Goal: Task Accomplishment & Management: Manage account settings

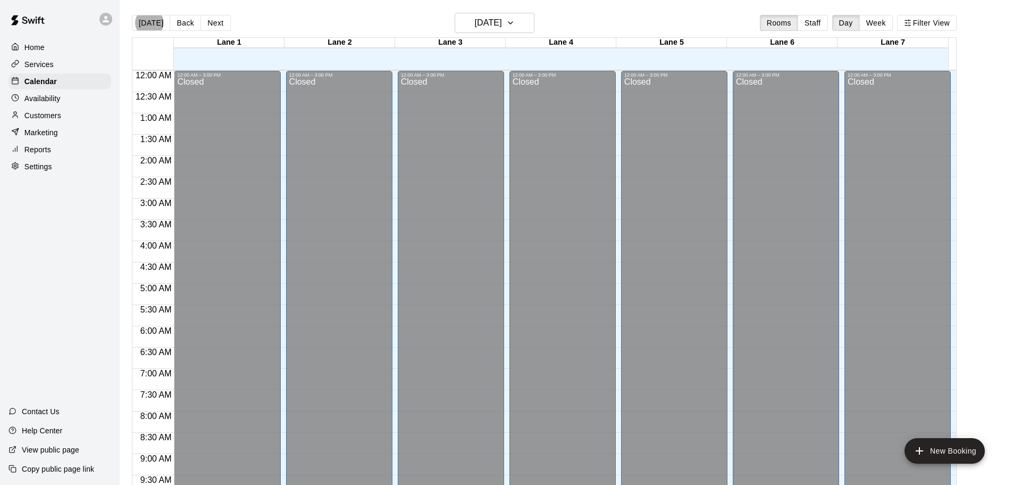
scroll to position [563, 0]
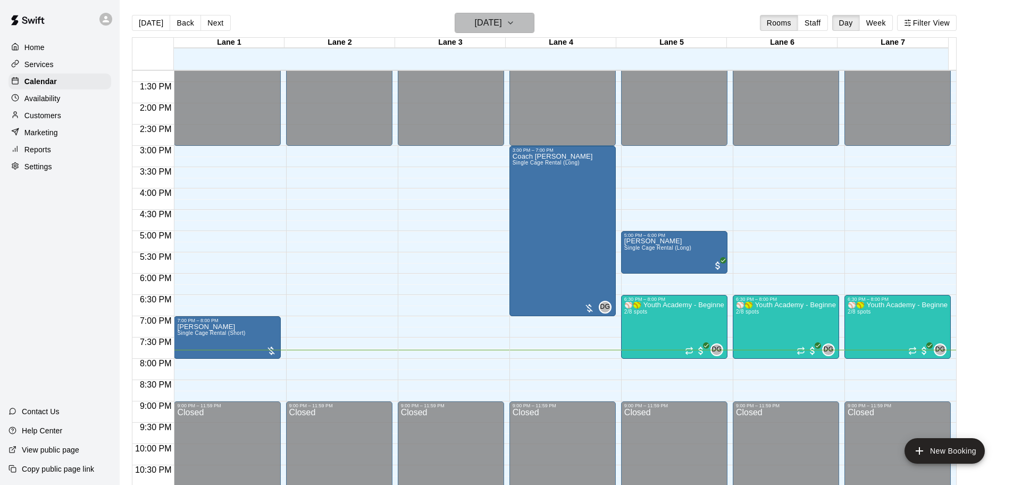
click at [497, 29] on h6 "[DATE]" at bounding box center [488, 22] width 27 height 15
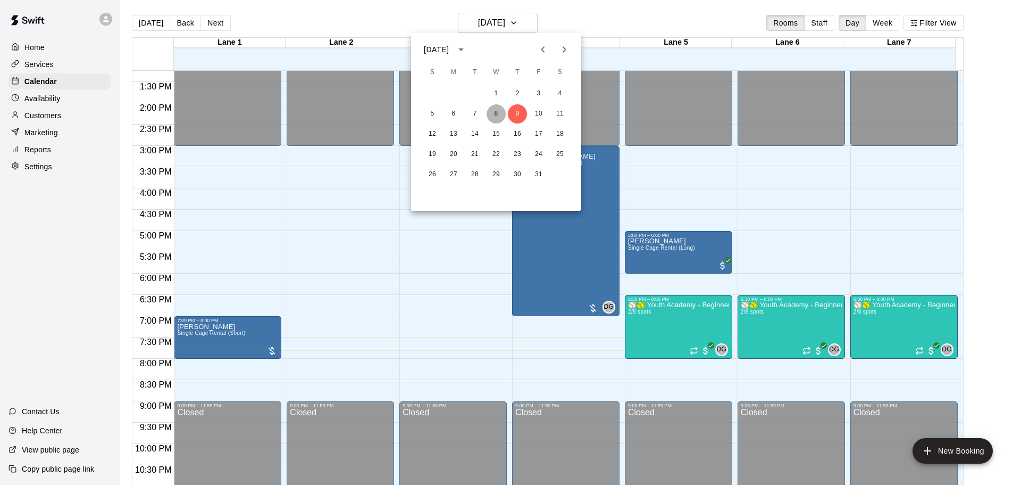
click at [502, 112] on button "8" at bounding box center [496, 113] width 19 height 19
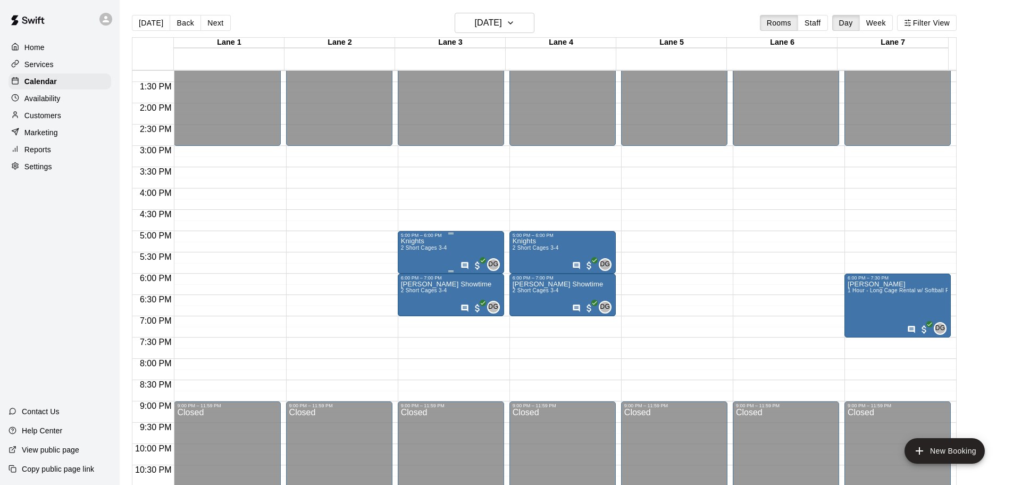
click at [440, 249] on span "2 Short Cages 3-4" at bounding box center [424, 248] width 46 height 6
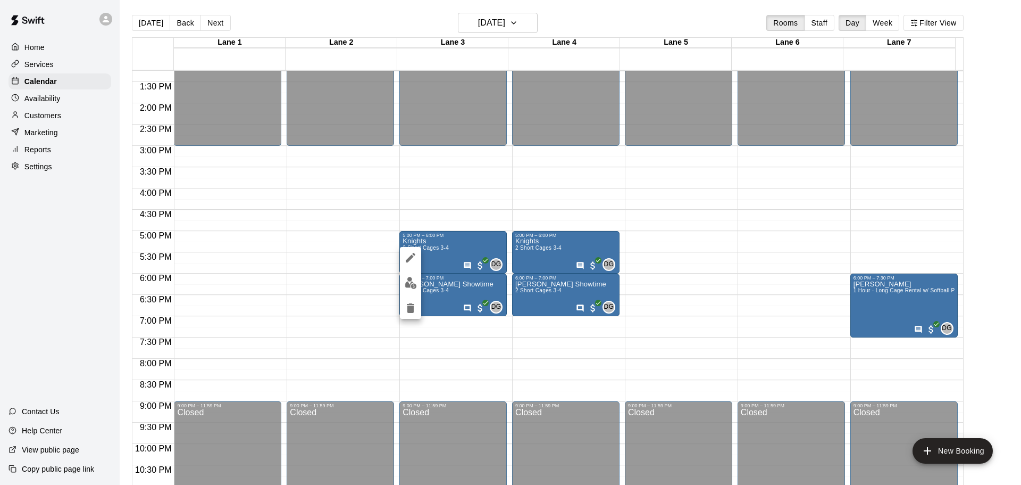
click at [409, 278] on img "edit" at bounding box center [411, 283] width 12 height 12
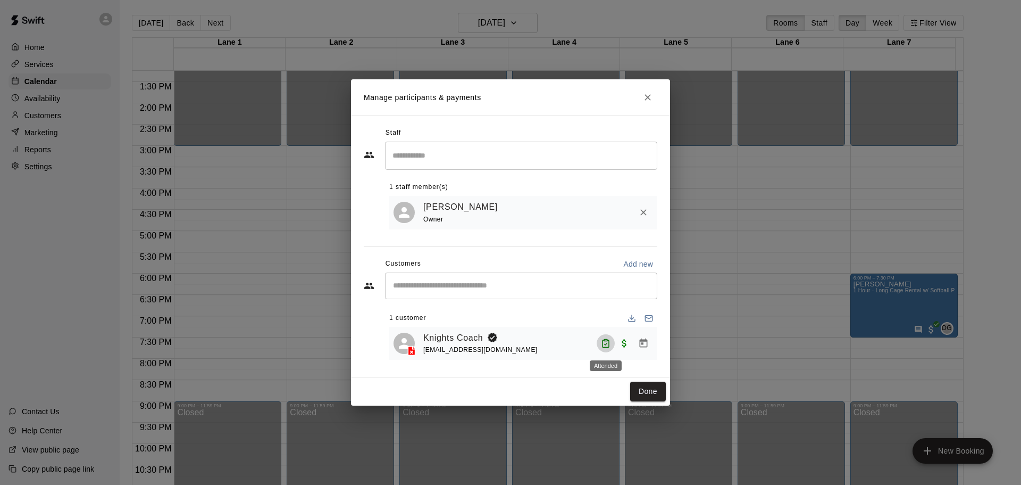
click at [610, 336] on button "Attended" at bounding box center [606, 343] width 18 height 18
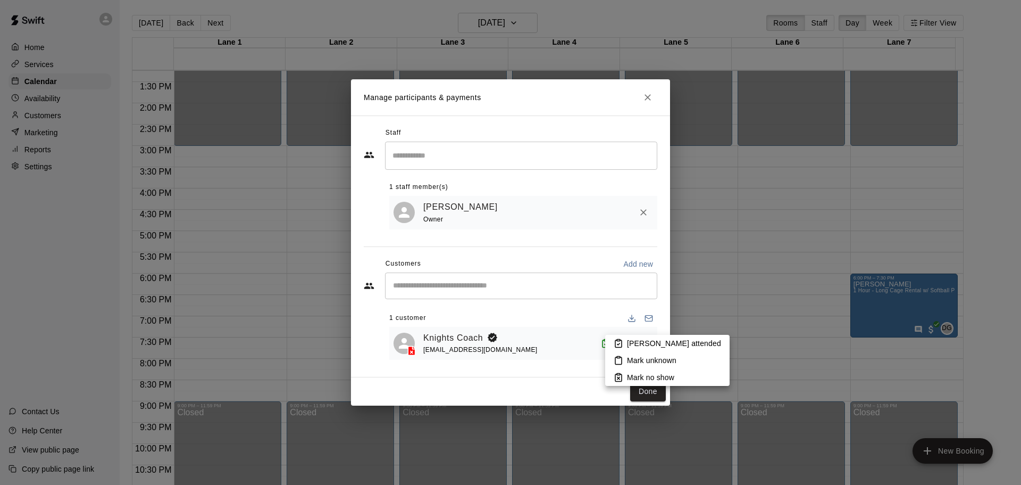
click at [595, 307] on div at bounding box center [510, 242] width 1021 height 485
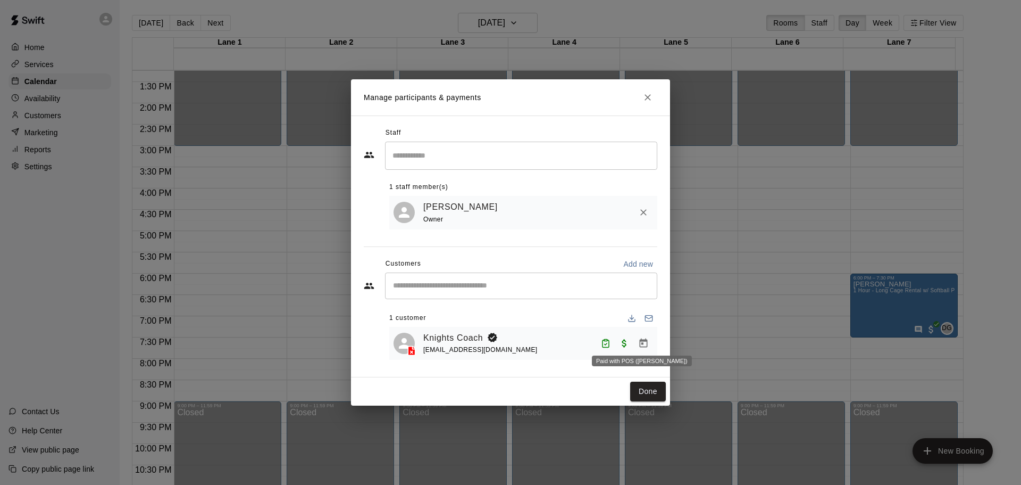
click at [623, 340] on span "Paid with POS (Swift)" at bounding box center [624, 342] width 19 height 9
click at [625, 341] on span "Paid with POS (Swift)" at bounding box center [624, 342] width 19 height 9
click at [645, 94] on icon "Close" at bounding box center [648, 97] width 11 height 11
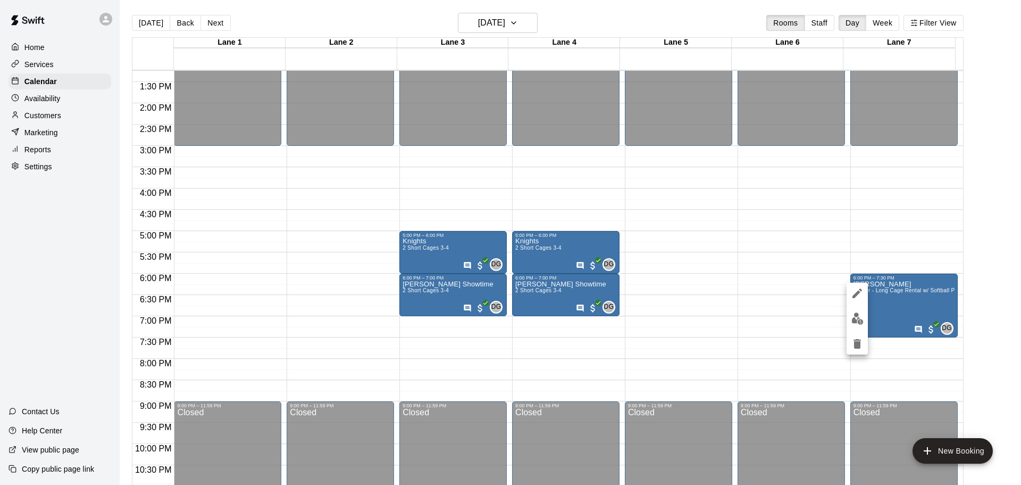
click at [907, 309] on div at bounding box center [510, 242] width 1021 height 485
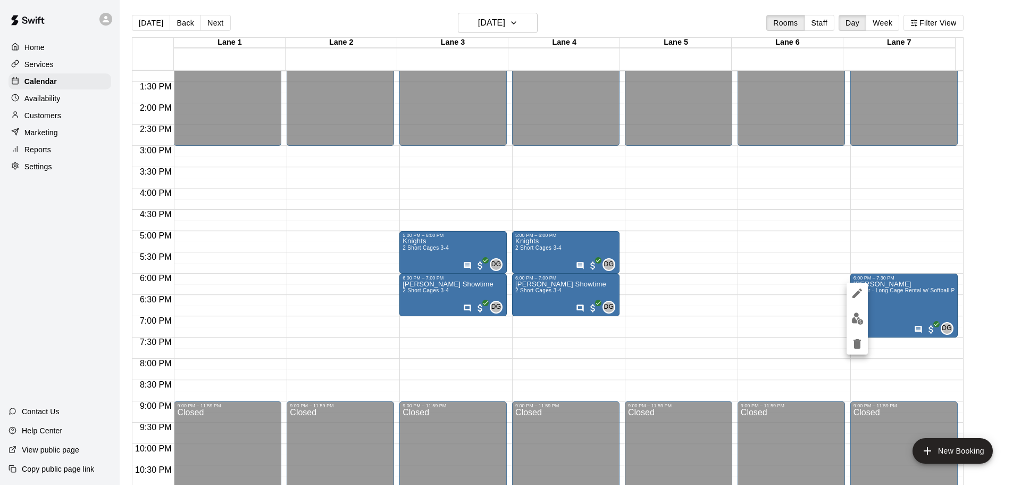
click at [930, 282] on div at bounding box center [510, 242] width 1021 height 485
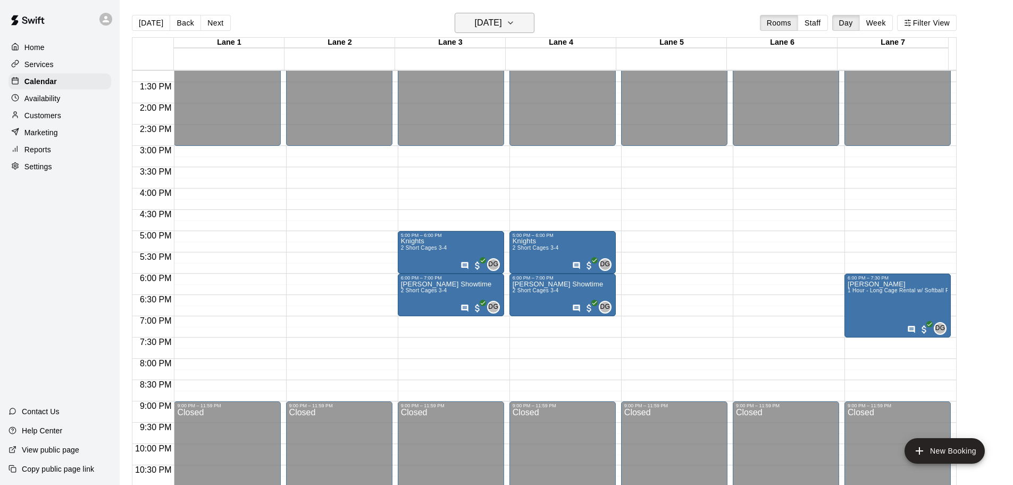
click at [502, 29] on h6 "[DATE]" at bounding box center [488, 22] width 27 height 15
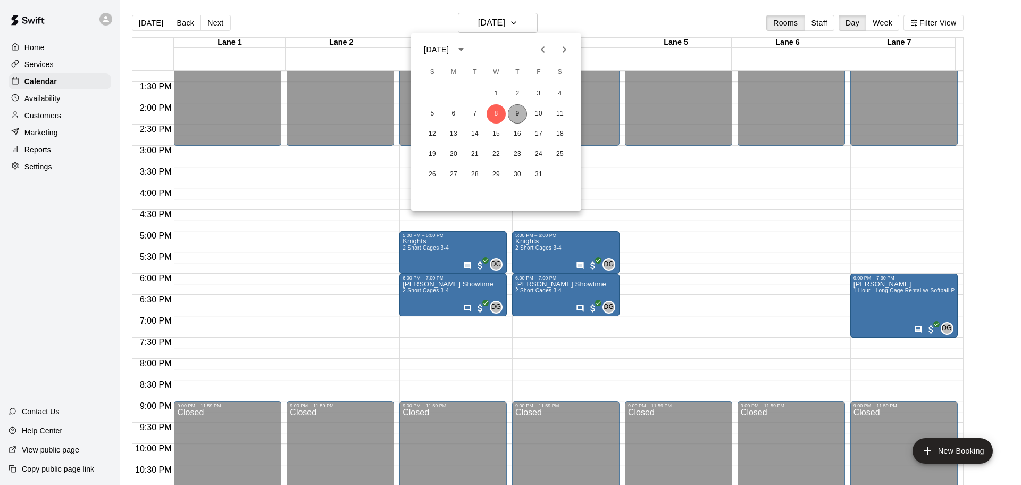
click at [521, 109] on button "9" at bounding box center [517, 113] width 19 height 19
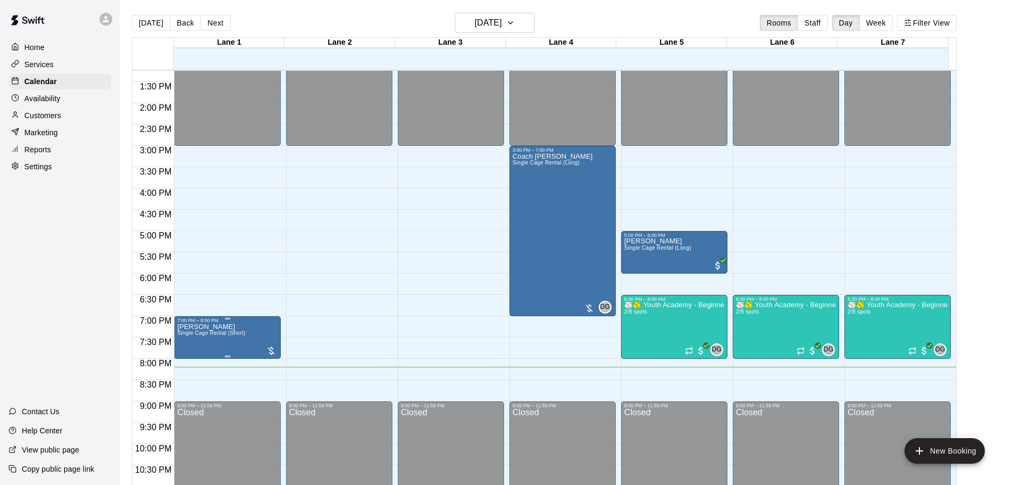
click at [228, 336] on span "Single Cage Rental (Short)" at bounding box center [211, 333] width 68 height 6
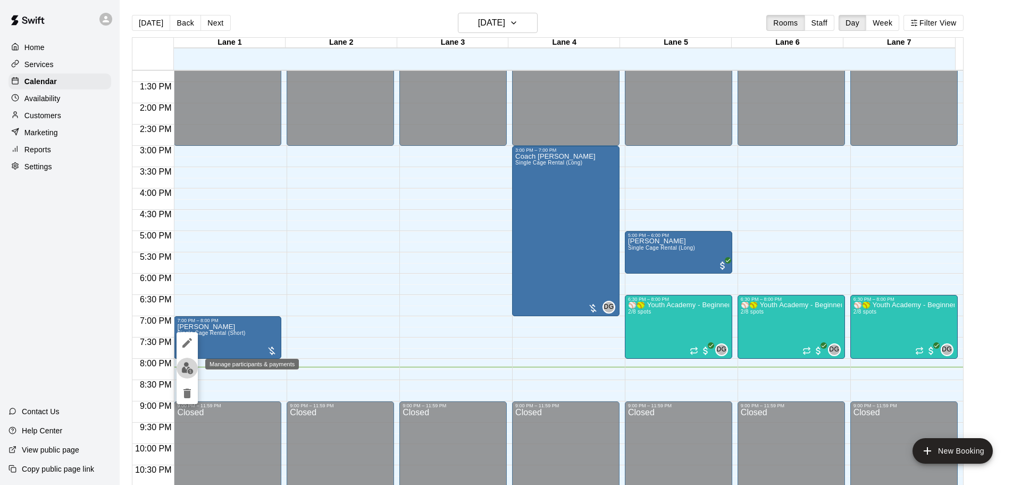
click at [183, 365] on img "edit" at bounding box center [187, 368] width 12 height 12
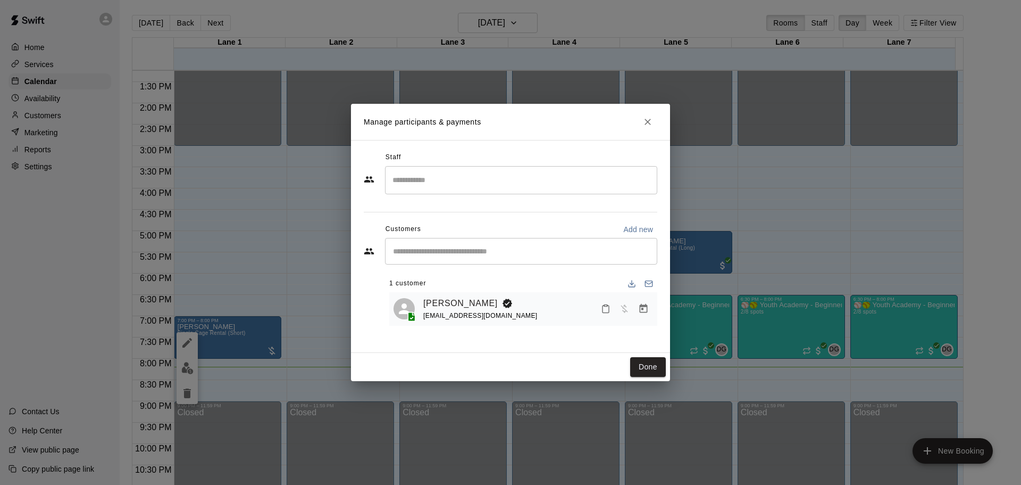
click at [424, 174] on input "Search staff" at bounding box center [521, 180] width 263 height 19
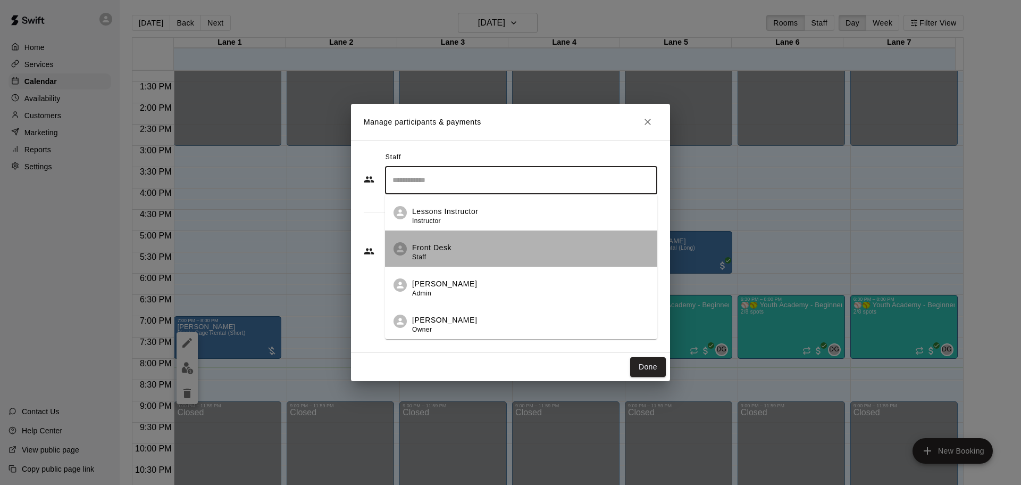
click at [446, 252] on p "Front Desk" at bounding box center [431, 247] width 39 height 11
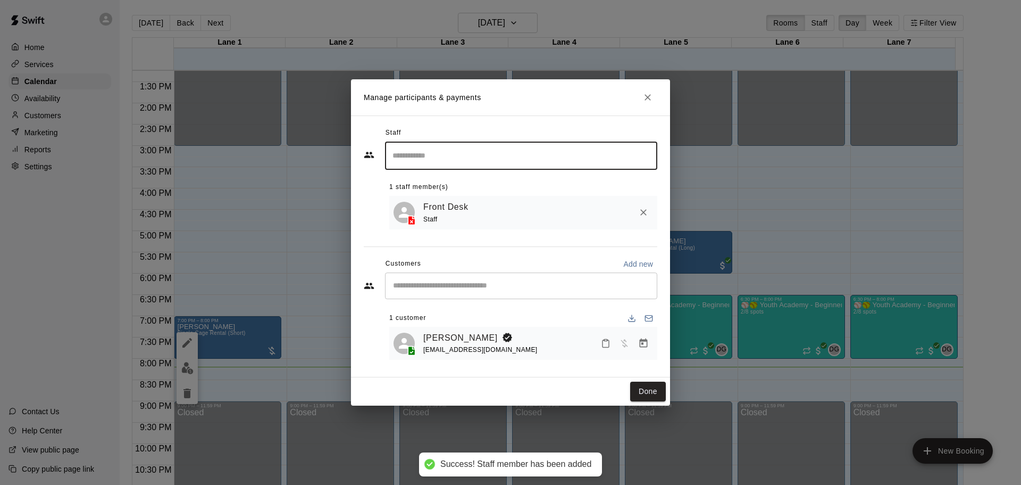
click at [606, 334] on div "[PERSON_NAME] [EMAIL_ADDRESS][DOMAIN_NAME]" at bounding box center [538, 343] width 230 height 25
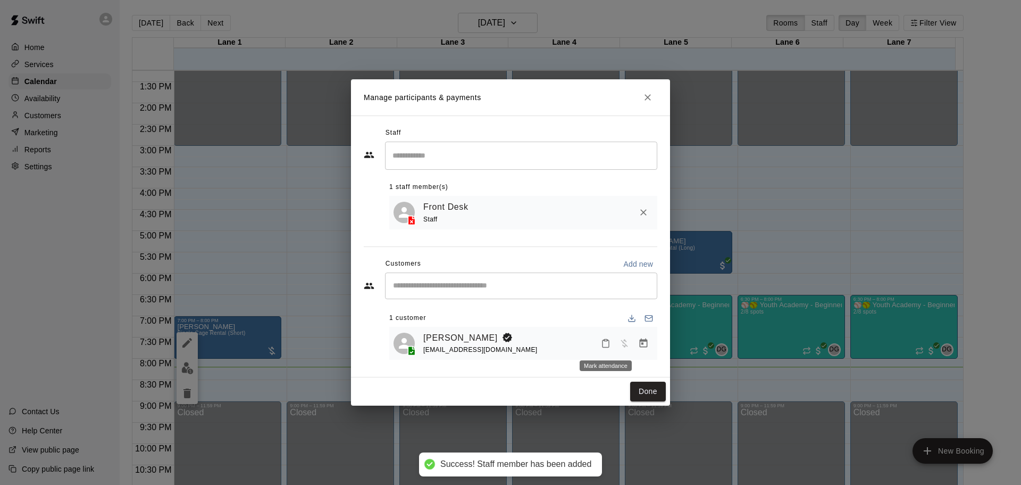
click at [606, 343] on icon "Mark attendance" at bounding box center [606, 343] width 10 height 10
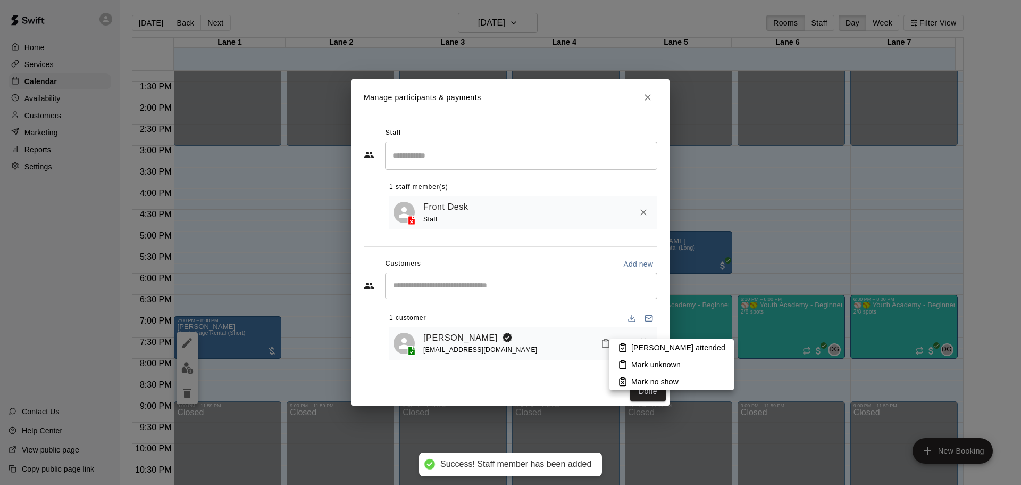
click at [638, 344] on p "[PERSON_NAME] attended" at bounding box center [678, 347] width 94 height 11
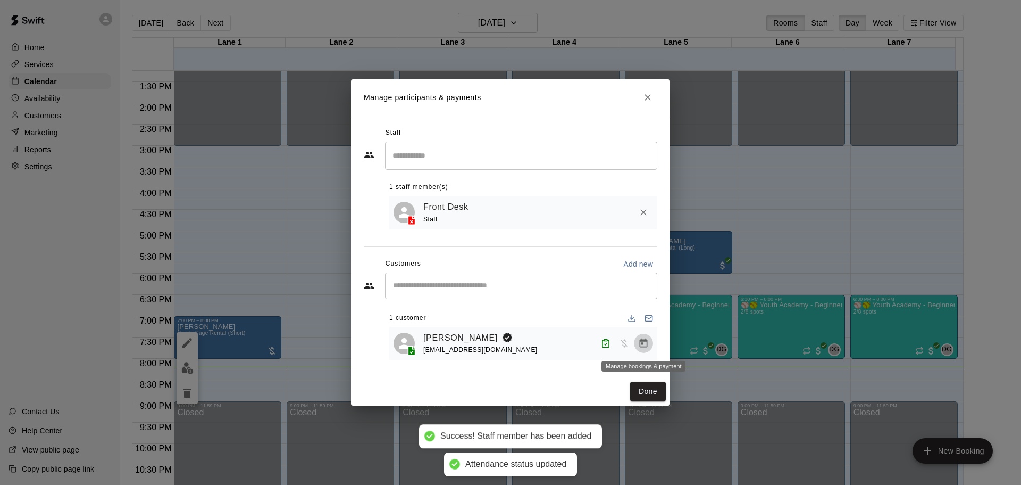
click at [641, 344] on icon "Manage bookings & payment" at bounding box center [643, 343] width 11 height 11
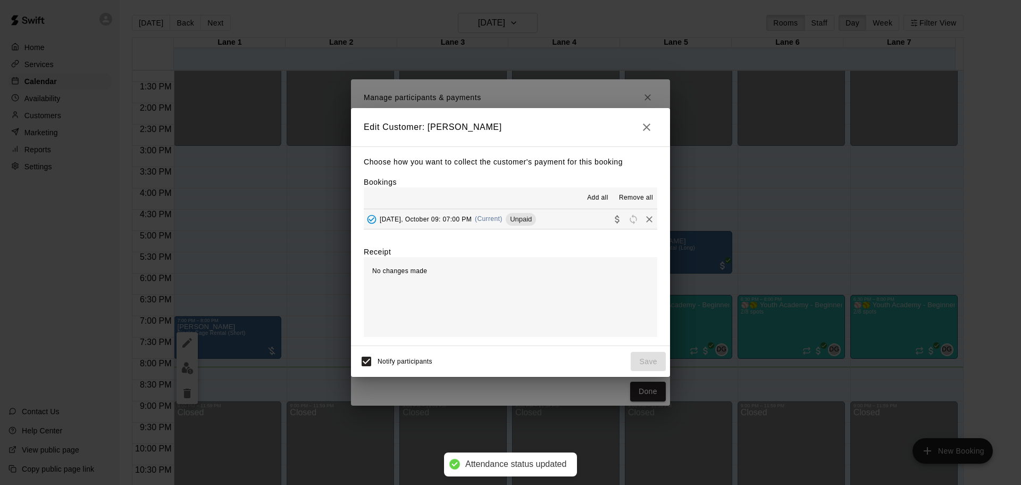
click at [494, 224] on div "[DATE], October 09: 07:00 PM (Current) Unpaid" at bounding box center [450, 219] width 172 height 16
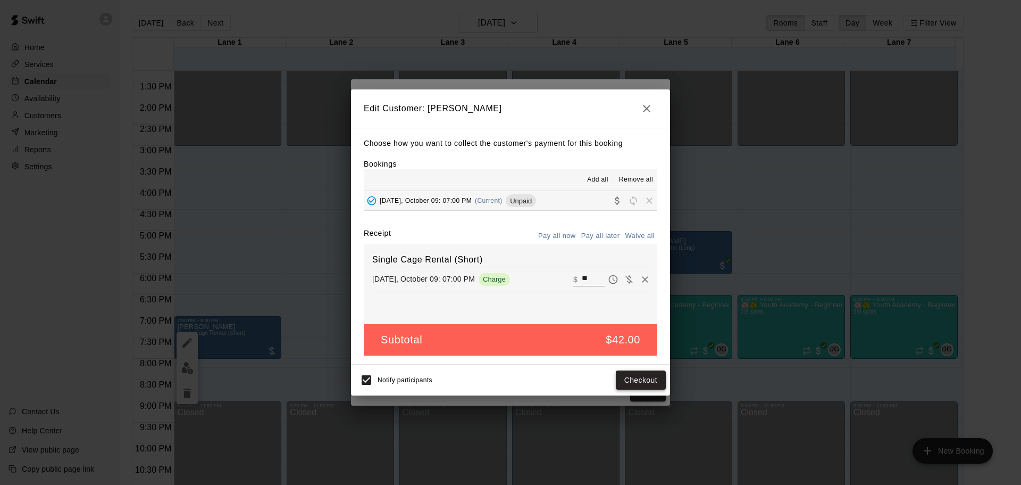
click at [628, 381] on button "Checkout" at bounding box center [641, 380] width 50 height 20
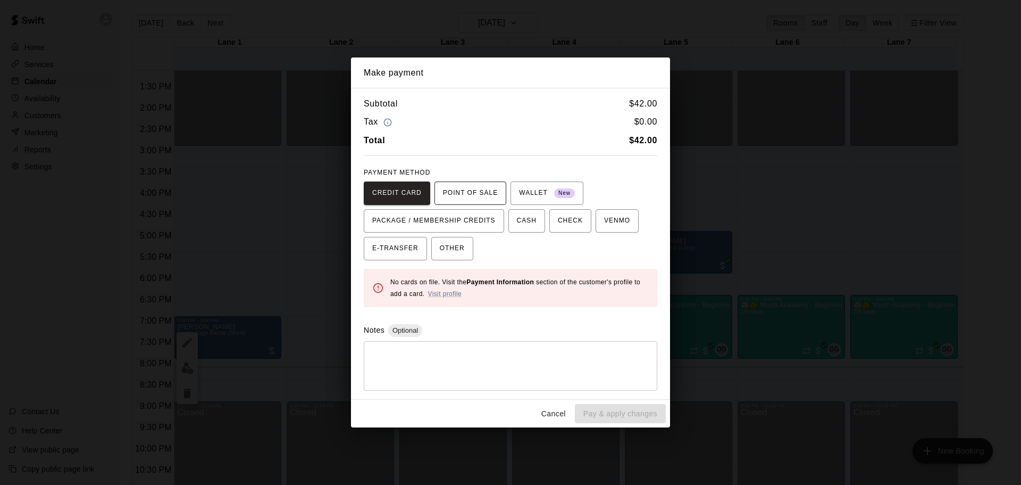
click at [481, 192] on span "POINT OF SALE" at bounding box center [470, 193] width 55 height 17
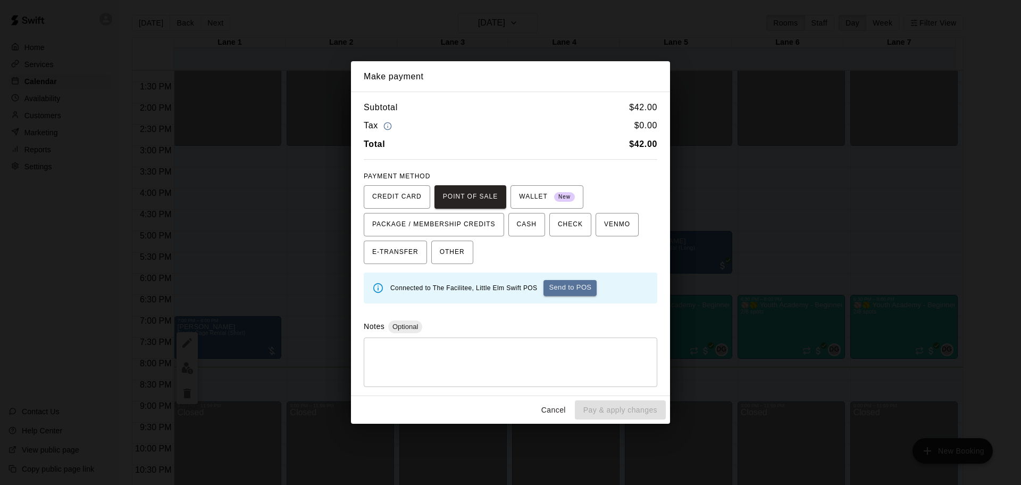
click at [552, 288] on button "Send to POS" at bounding box center [570, 288] width 53 height 16
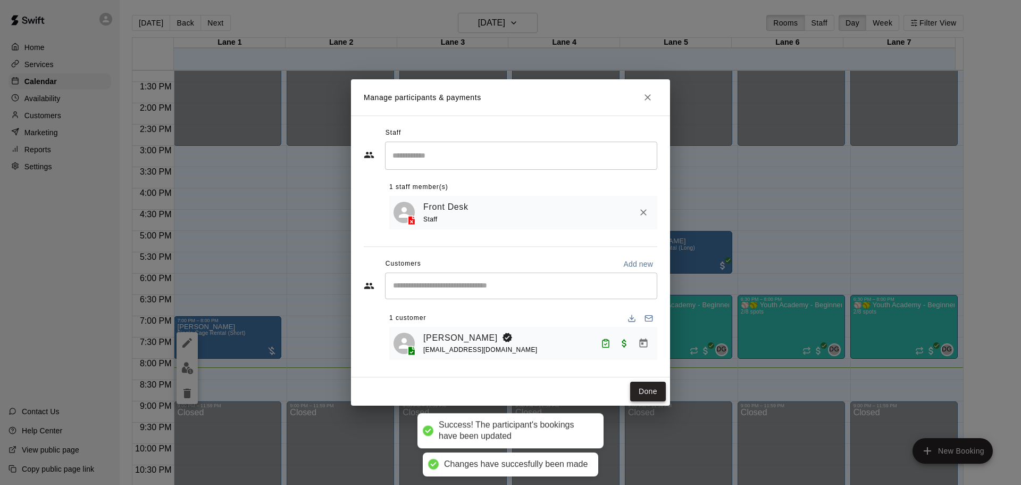
click at [639, 396] on button "Done" at bounding box center [648, 391] width 36 height 20
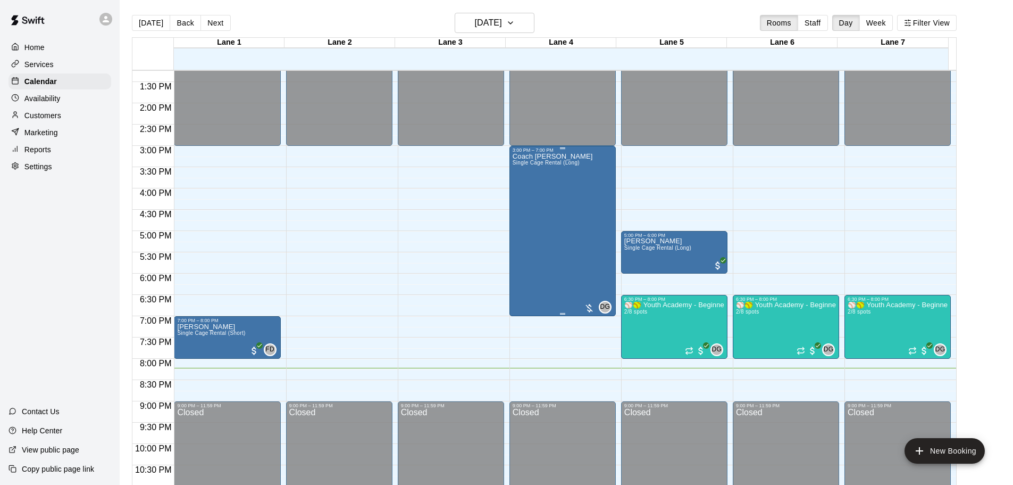
click at [566, 292] on div "Coach [PERSON_NAME] Single Cage Rental (Long)" at bounding box center [553, 395] width 80 height 485
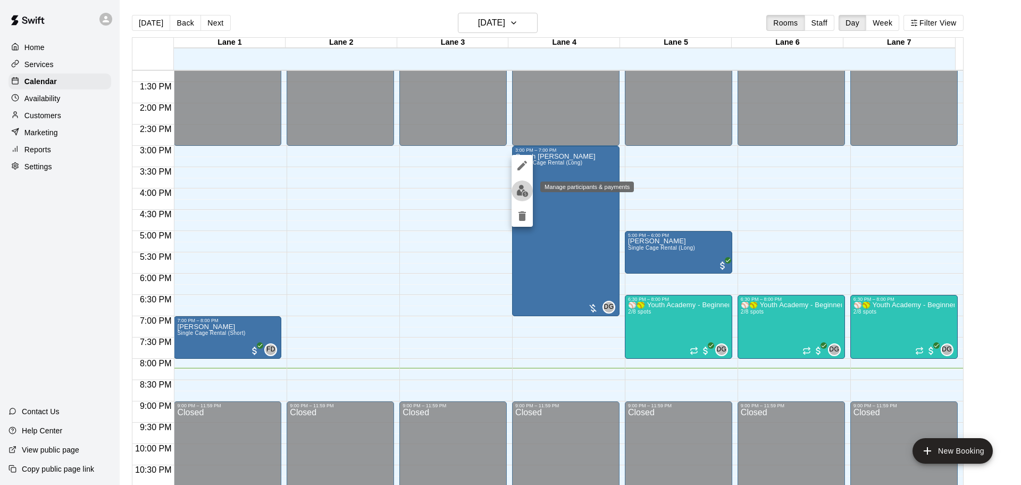
click at [518, 195] on img "edit" at bounding box center [522, 191] width 12 height 12
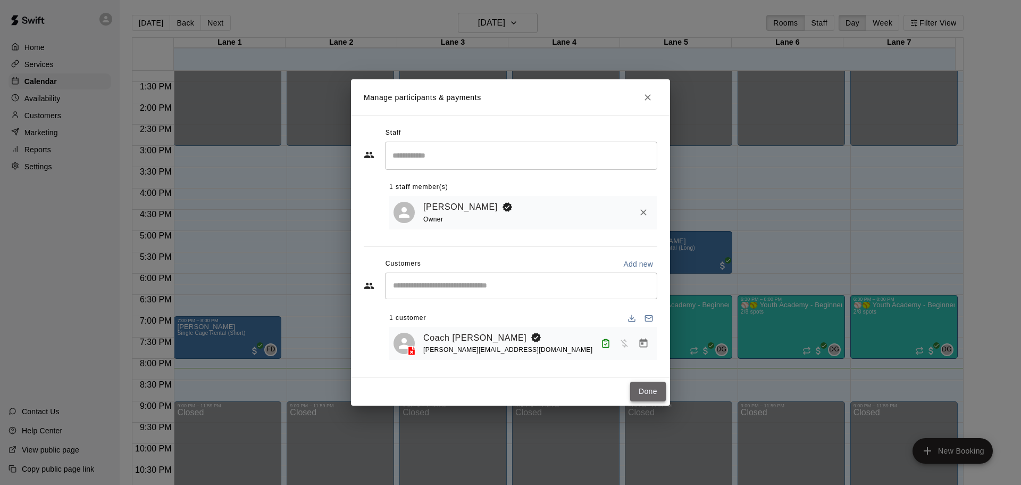
click at [637, 387] on button "Done" at bounding box center [648, 391] width 36 height 20
